Goal: Navigation & Orientation: Find specific page/section

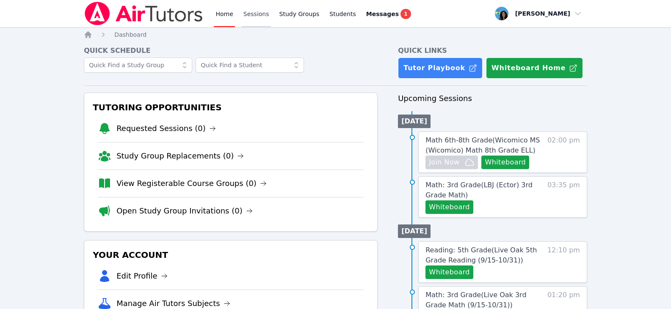
click at [260, 11] on link "Sessions" at bounding box center [256, 13] width 29 height 27
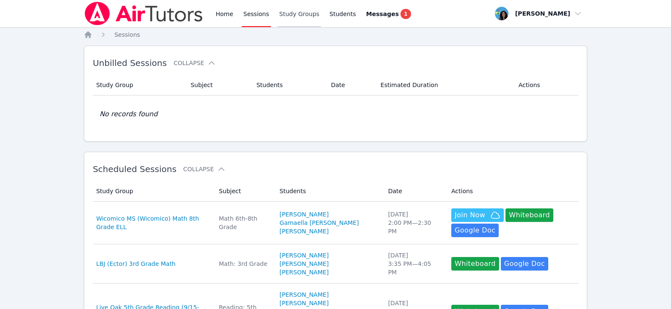
click at [294, 20] on link "Study Groups" at bounding box center [300, 13] width 44 height 27
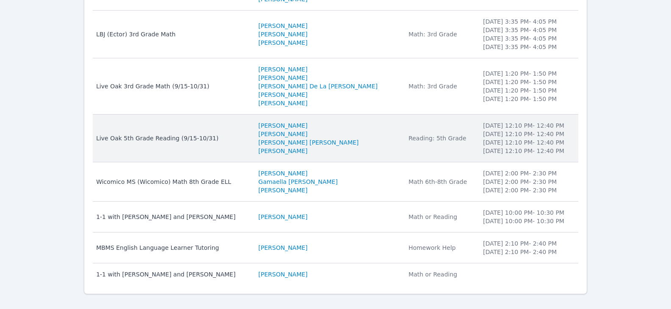
scroll to position [196, 0]
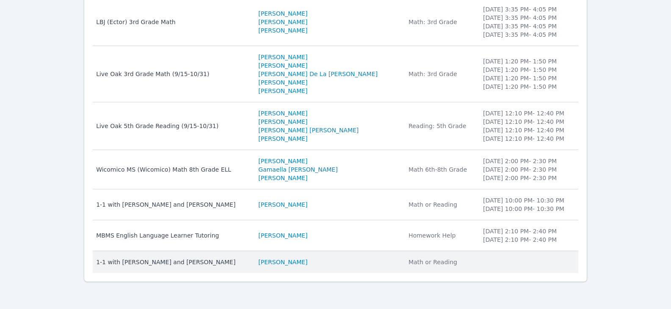
click at [248, 261] on div "1-1 with [PERSON_NAME] and [PERSON_NAME]" at bounding box center [172, 262] width 152 height 8
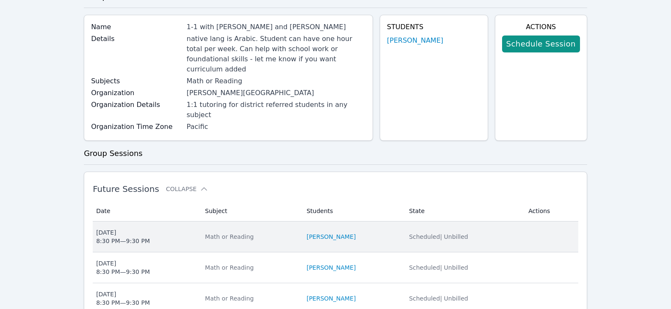
scroll to position [212, 0]
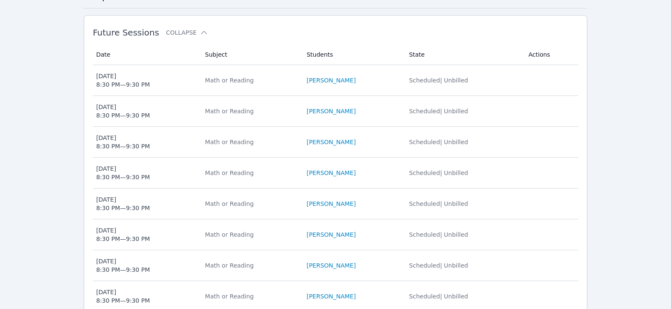
click at [19, 52] on div "Home Sessions Study Groups Students Messages 1 Open user menu Maya Habou-Klimcz…" at bounding box center [335, 172] width 671 height 768
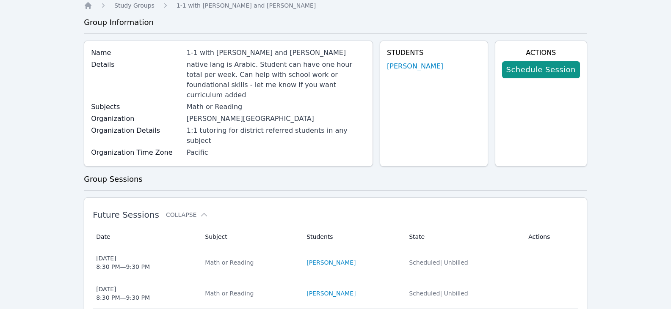
scroll to position [0, 0]
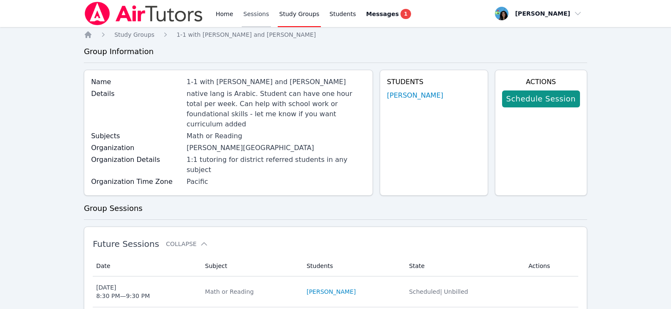
click at [257, 15] on link "Sessions" at bounding box center [256, 13] width 29 height 27
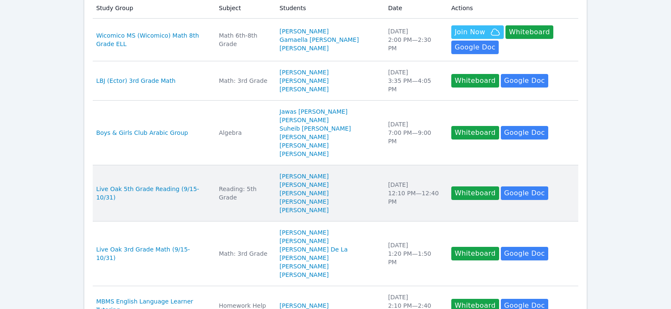
scroll to position [198, 0]
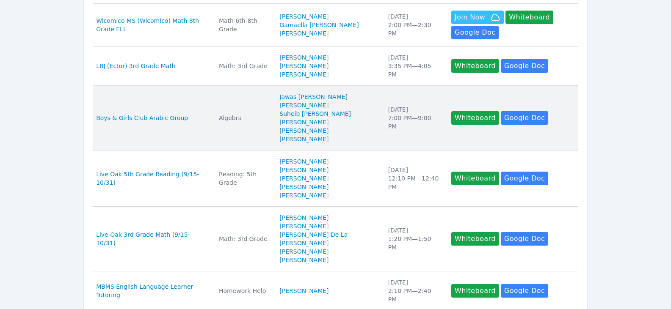
click at [181, 122] on div "Boys & Girls Club Arabic Group" at bounding box center [152, 118] width 113 height 8
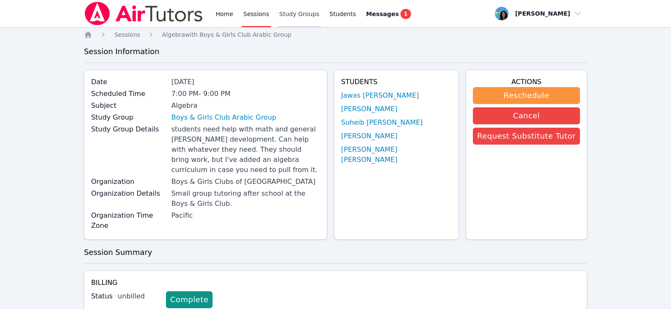
click at [286, 11] on link "Study Groups" at bounding box center [300, 13] width 44 height 27
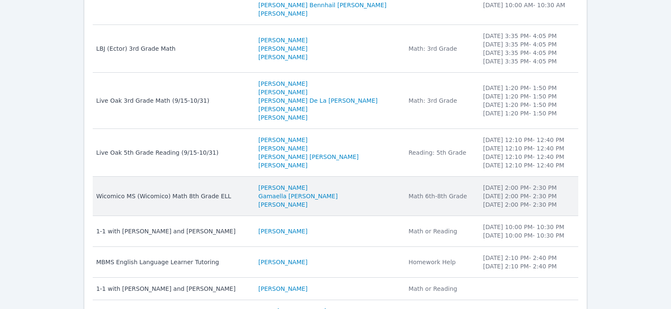
scroll to position [252, 0]
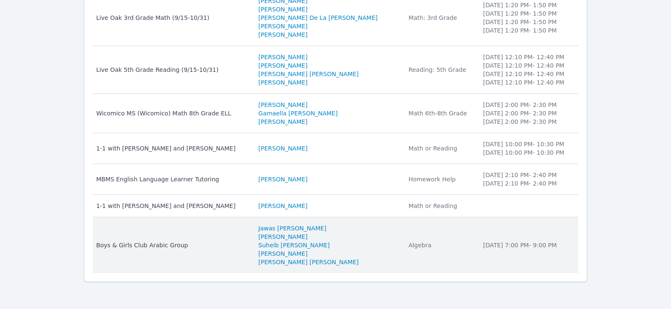
click at [408, 246] on div "Algebra" at bounding box center [440, 245] width 64 height 8
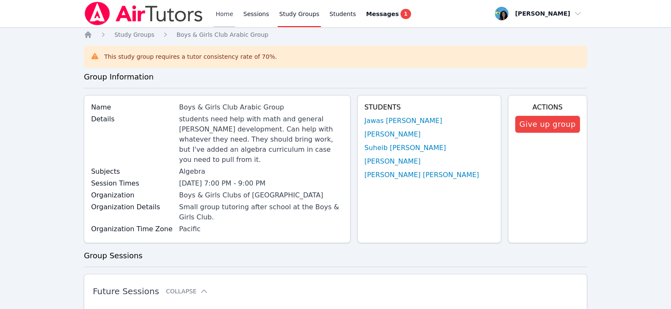
click at [226, 14] on link "Home" at bounding box center [224, 13] width 21 height 27
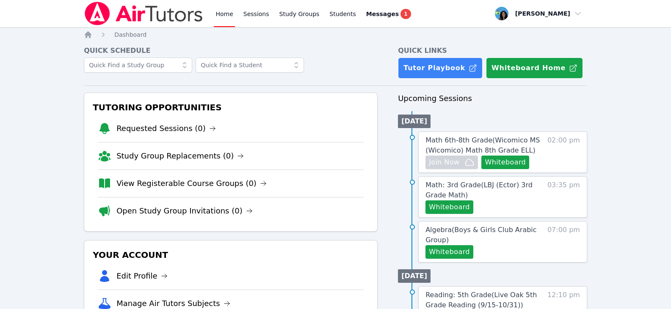
click at [228, 10] on link "Home" at bounding box center [224, 13] width 21 height 27
click at [366, 15] on span "Messages" at bounding box center [382, 14] width 33 height 8
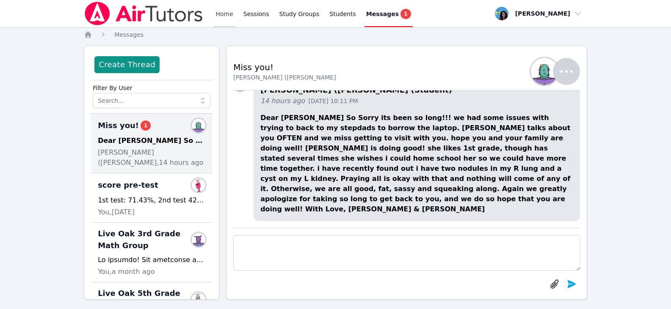
click at [225, 12] on link "Home" at bounding box center [224, 13] width 21 height 27
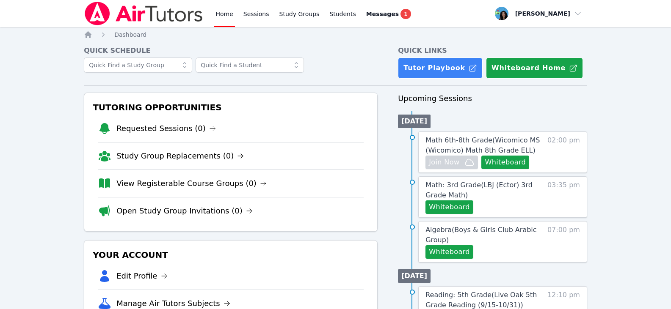
click at [224, 13] on link "Home" at bounding box center [224, 13] width 21 height 27
click at [204, 137] on li "Study Group Replacements (1)" at bounding box center [231, 128] width 266 height 27
click at [207, 129] on link "Study Group Replacements (1)" at bounding box center [187, 129] width 142 height 12
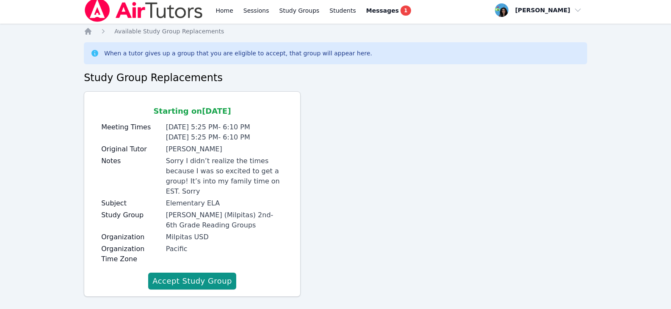
scroll to position [5, 0]
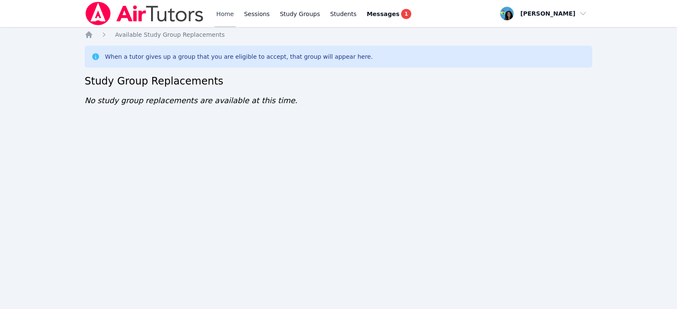
click at [221, 12] on link "Home" at bounding box center [225, 13] width 21 height 27
